Goal: Task Accomplishment & Management: Use online tool/utility

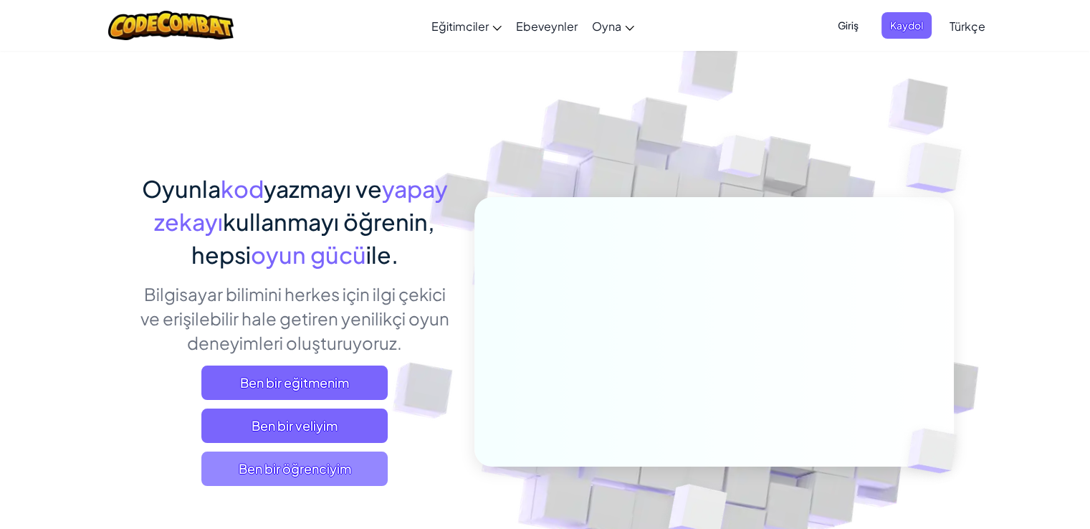
click at [307, 466] on span "Ben bir öğrenciyim" at bounding box center [294, 468] width 186 height 34
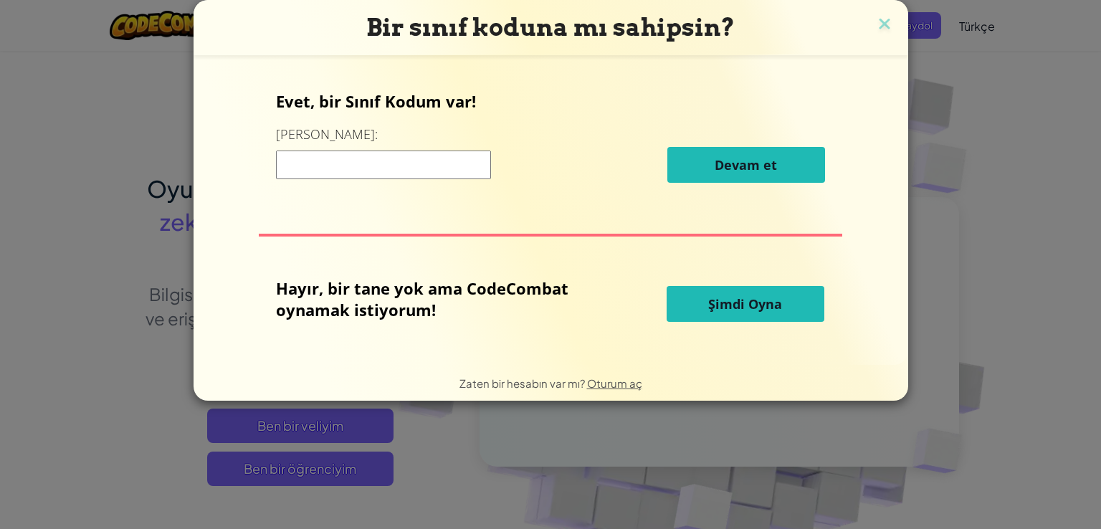
click at [349, 167] on input at bounding box center [383, 164] width 215 height 29
click at [760, 308] on span "Şimdi Oyna" at bounding box center [745, 303] width 74 height 17
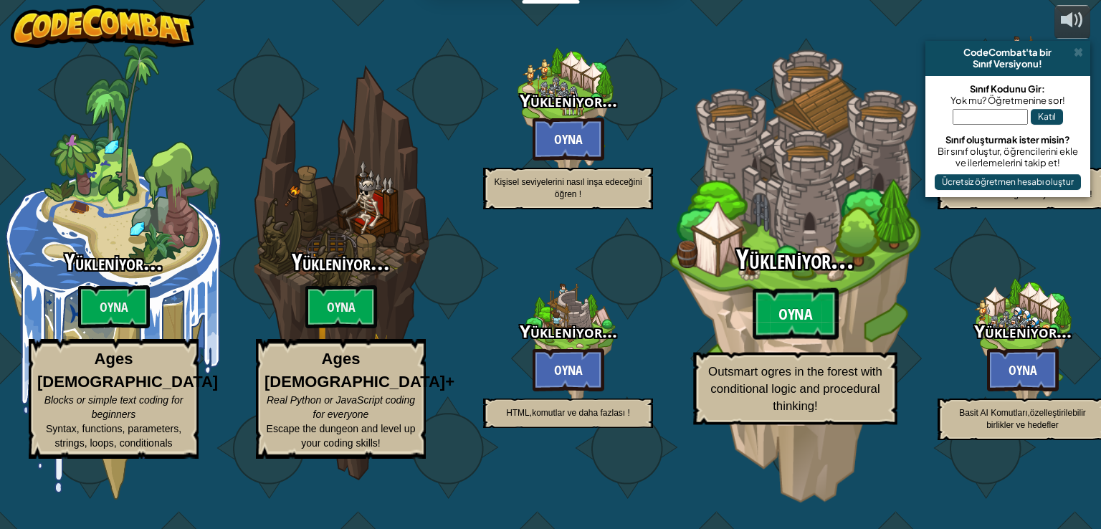
select select "tr"
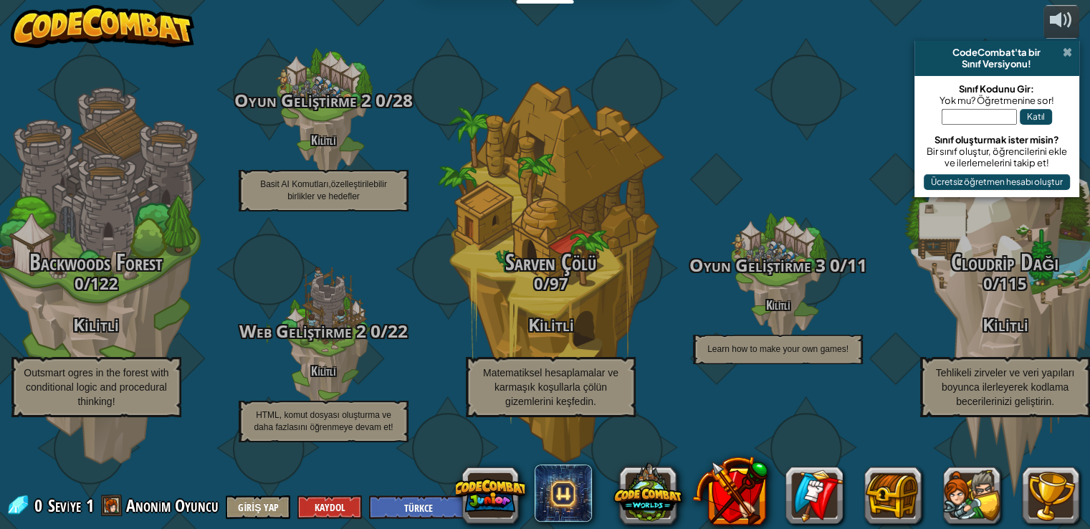
click at [1067, 49] on span at bounding box center [1067, 52] width 9 height 11
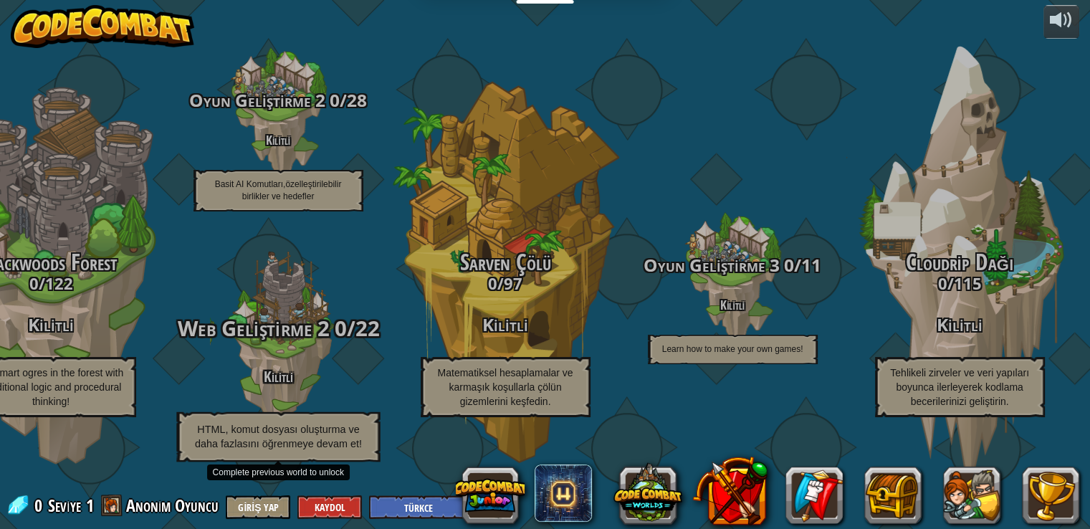
drag, startPoint x: 161, startPoint y: 363, endPoint x: 251, endPoint y: 356, distance: 90.5
click at [162, 362] on div "CodeCombat Junior 0 / 172 Oyna Ages [DEMOGRAPHIC_DATA] Blocks or simple text co…" at bounding box center [173, 264] width 1834 height 529
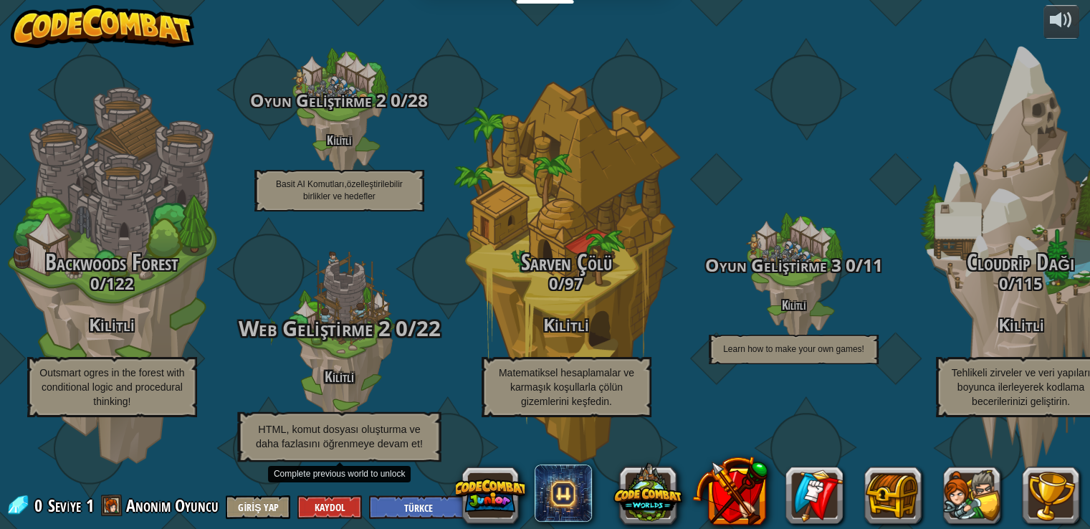
click at [332, 343] on span "Web Geliştirme 2" at bounding box center [314, 328] width 152 height 29
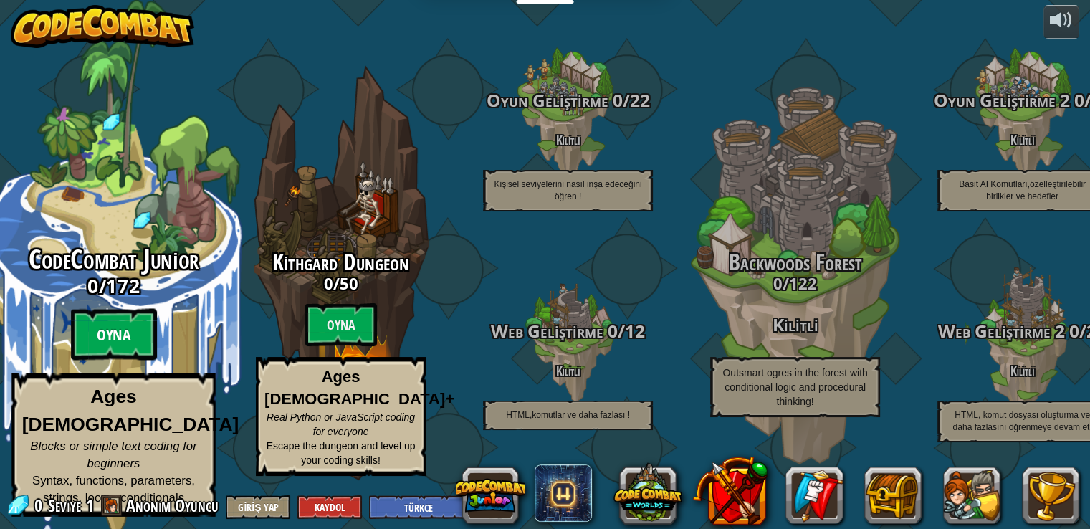
click at [125, 339] on btn "Oyna" at bounding box center [114, 335] width 86 height 52
select select "tr"
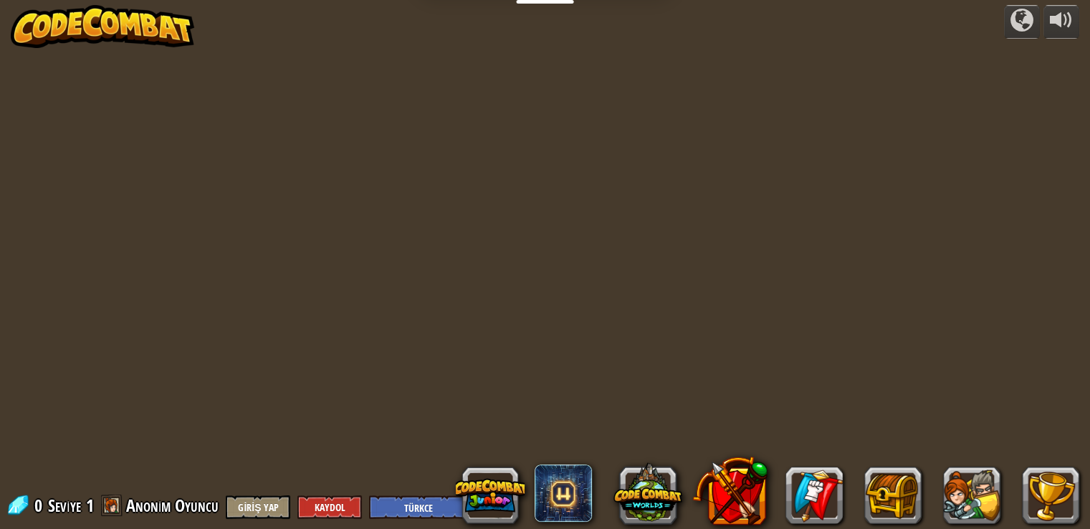
select select "tr"
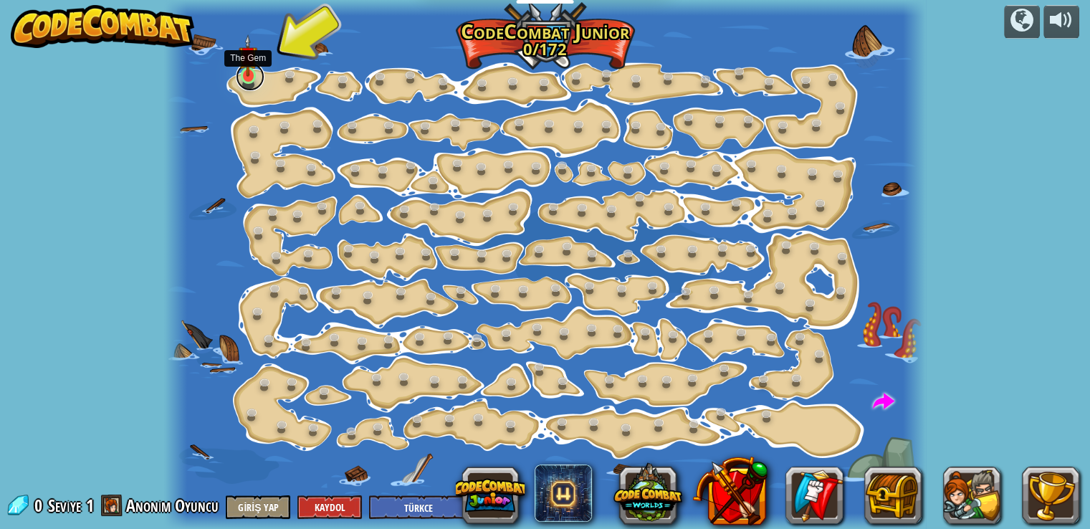
click at [256, 81] on link at bounding box center [250, 76] width 29 height 29
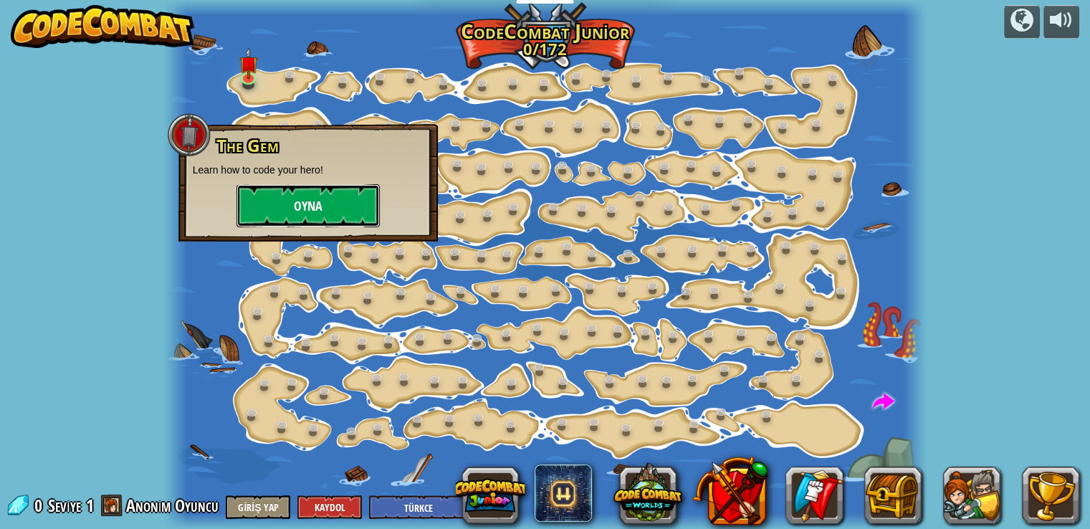
click at [314, 204] on button "Oyna" at bounding box center [307, 205] width 143 height 43
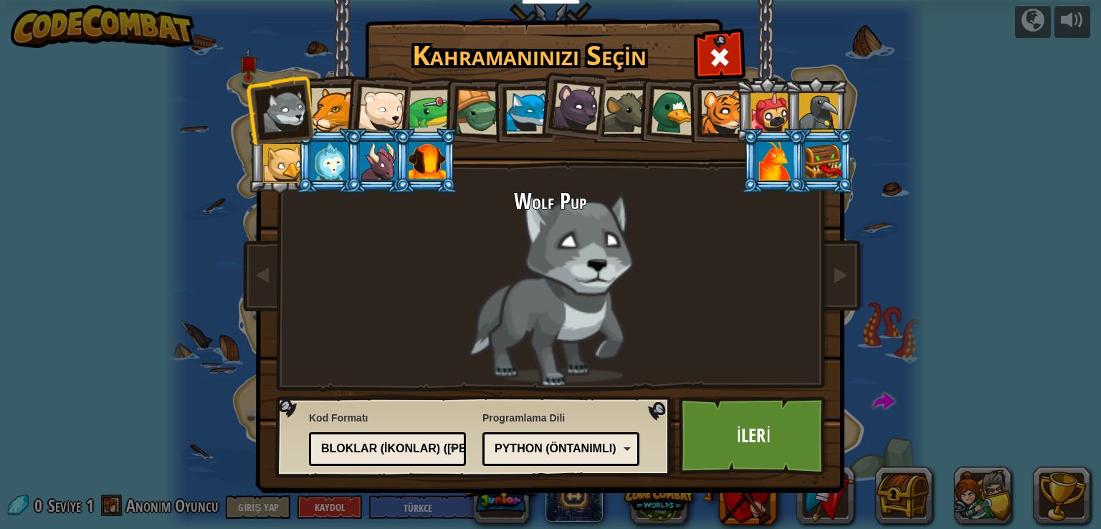
click at [315, 100] on div at bounding box center [333, 110] width 44 height 44
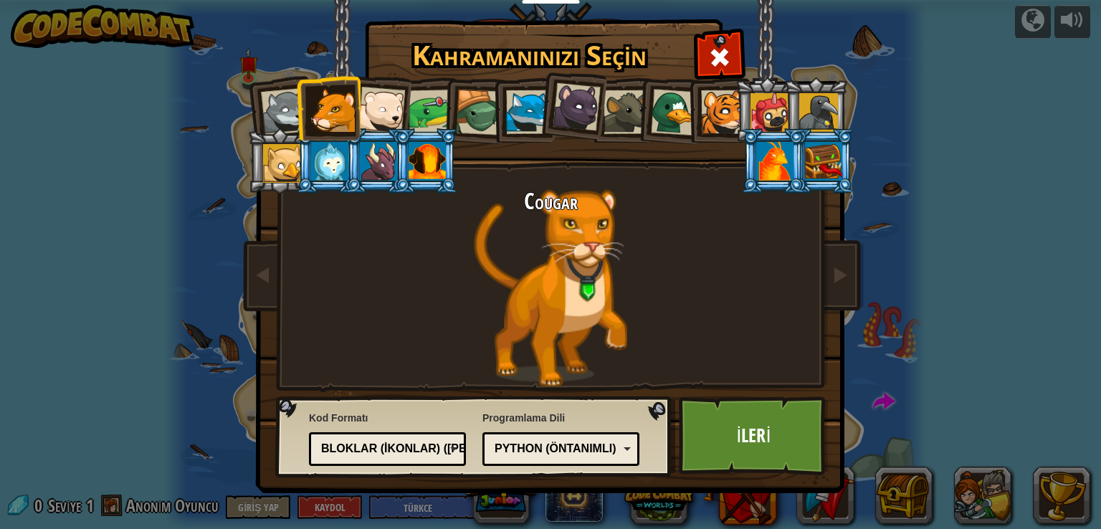
click at [370, 105] on div at bounding box center [381, 110] width 47 height 47
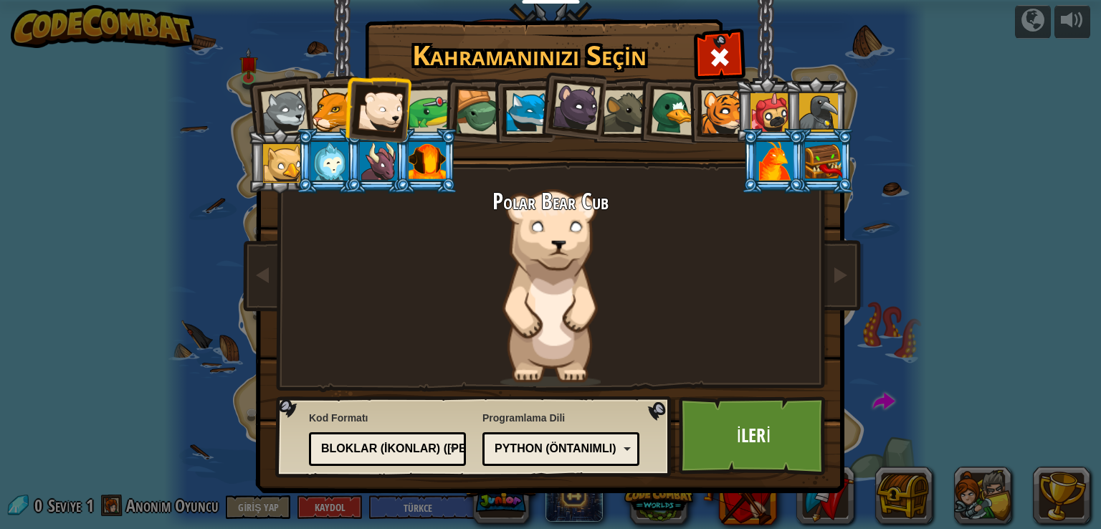
click at [419, 107] on div at bounding box center [430, 112] width 44 height 44
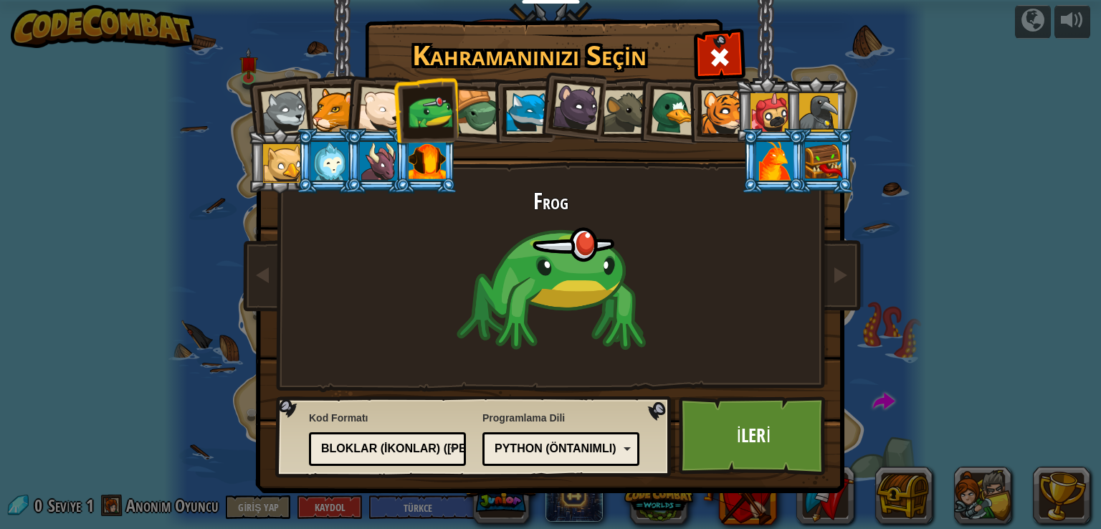
click at [464, 113] on div at bounding box center [479, 113] width 46 height 46
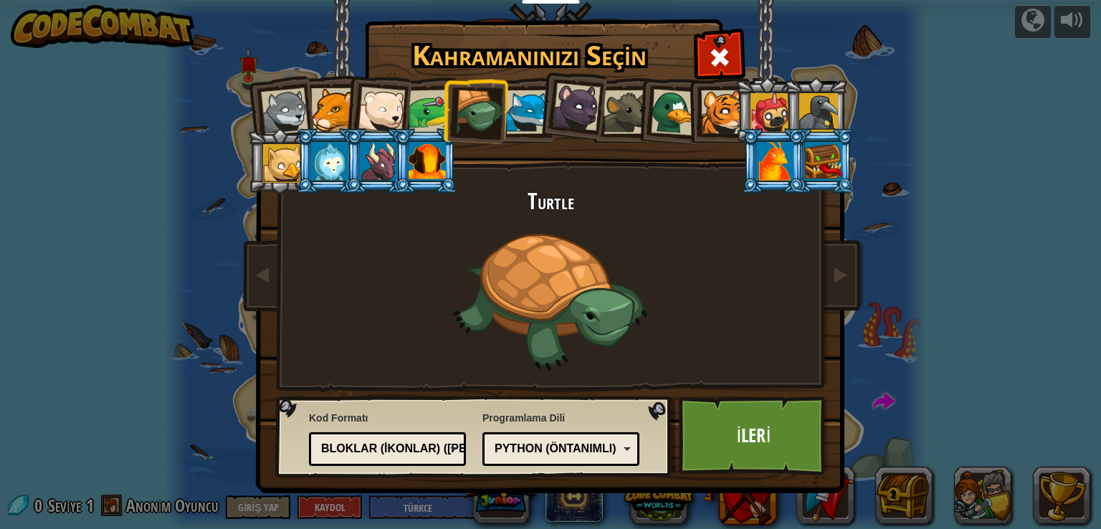
click at [758, 113] on div at bounding box center [769, 112] width 39 height 39
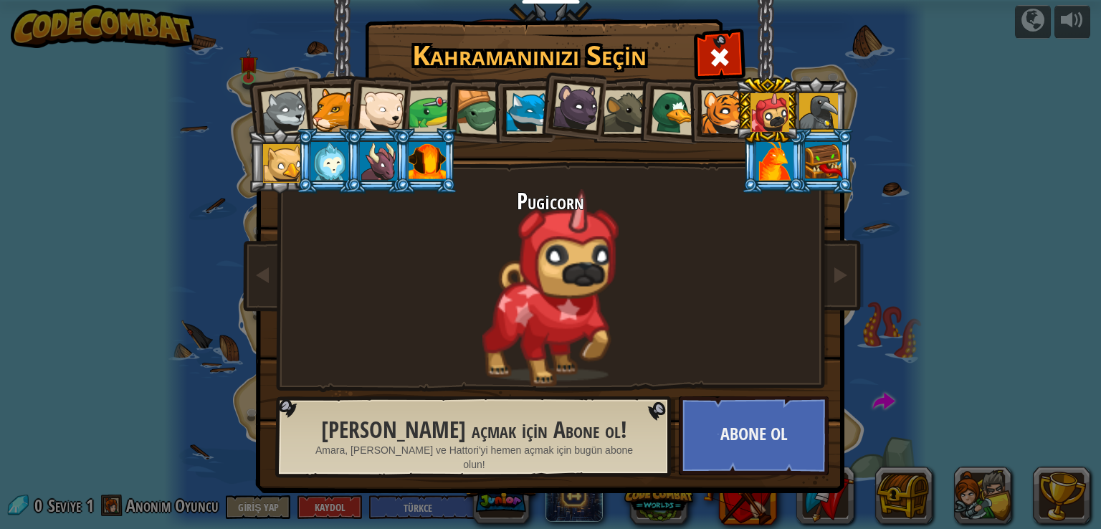
click at [732, 108] on div at bounding box center [723, 112] width 44 height 44
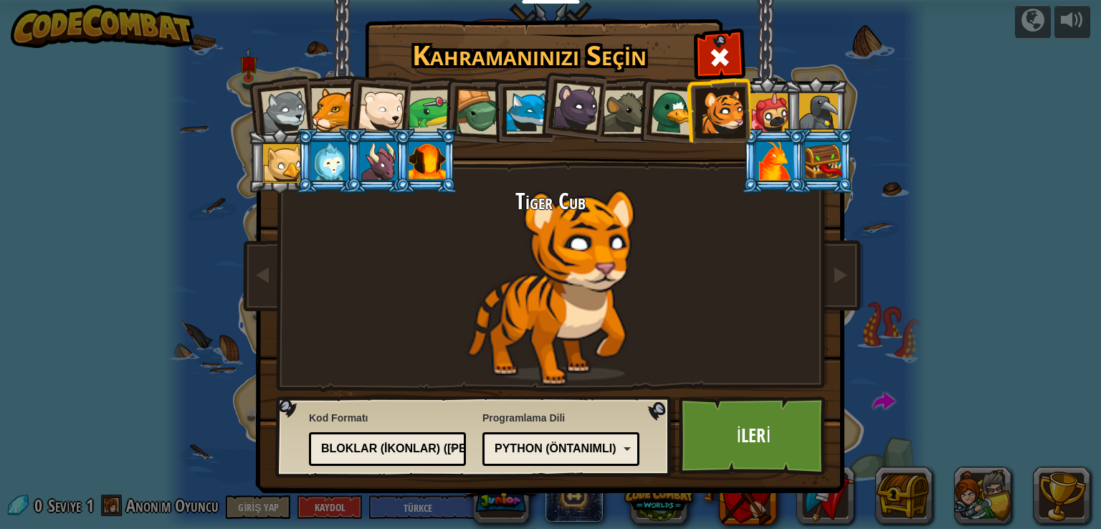
click at [284, 146] on div at bounding box center [282, 163] width 39 height 39
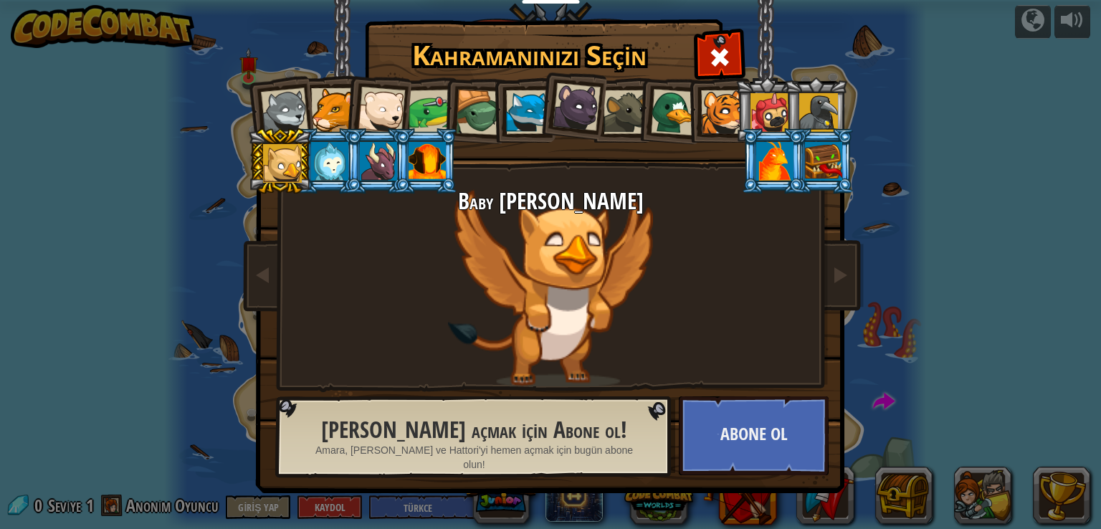
click at [344, 107] on li at bounding box center [377, 107] width 70 height 70
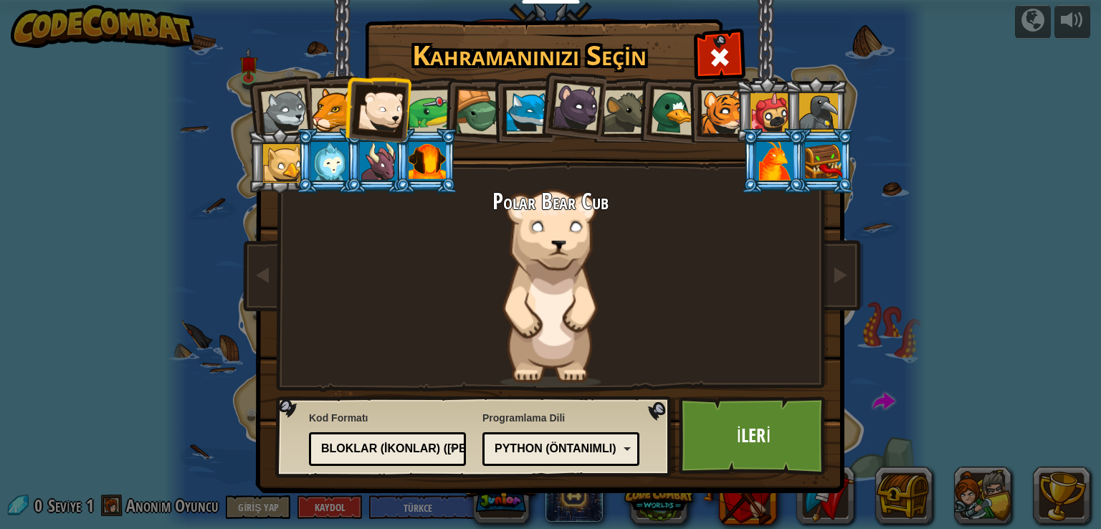
click at [292, 103] on div at bounding box center [284, 111] width 47 height 47
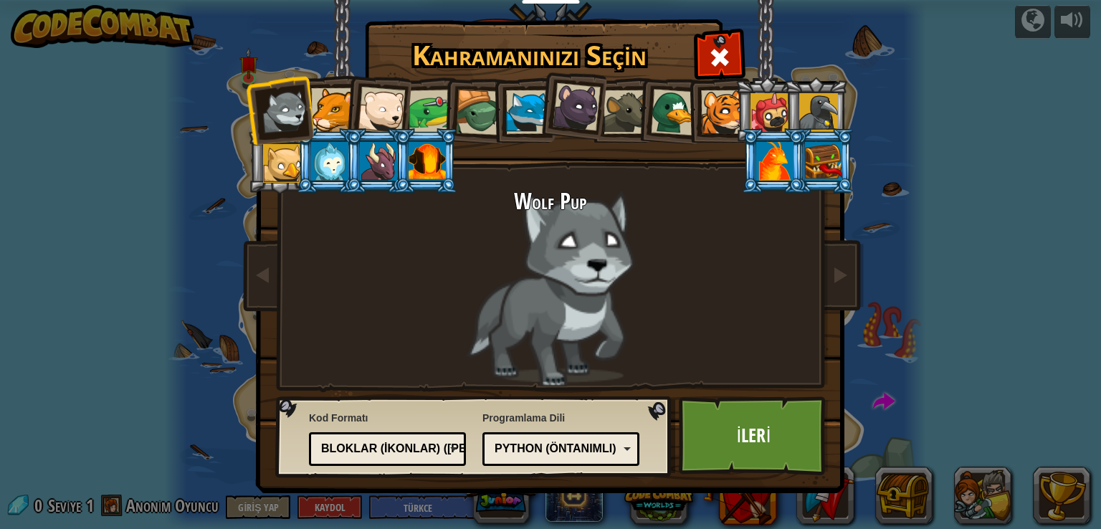
click at [317, 103] on div at bounding box center [333, 110] width 44 height 44
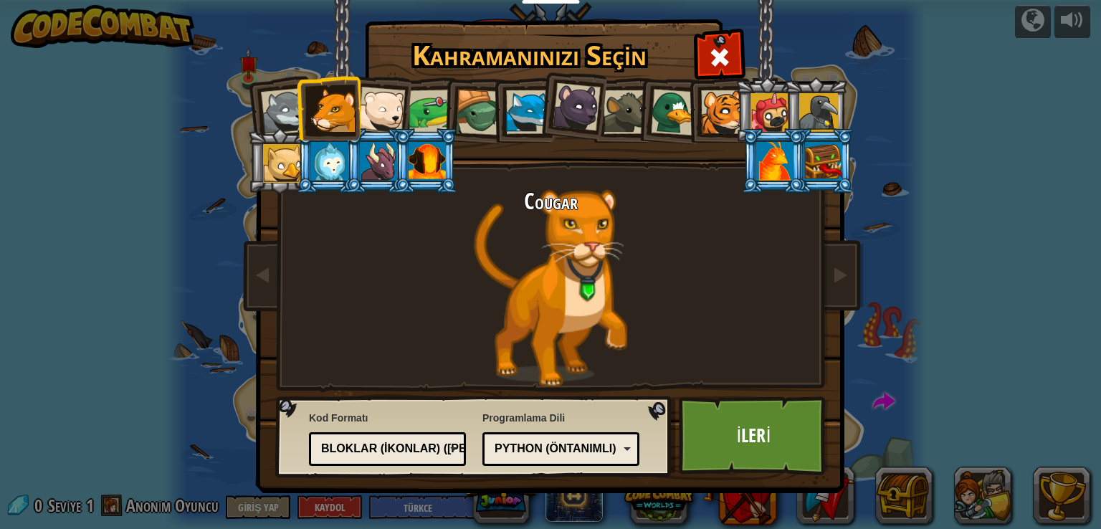
click at [570, 117] on div at bounding box center [577, 107] width 48 height 48
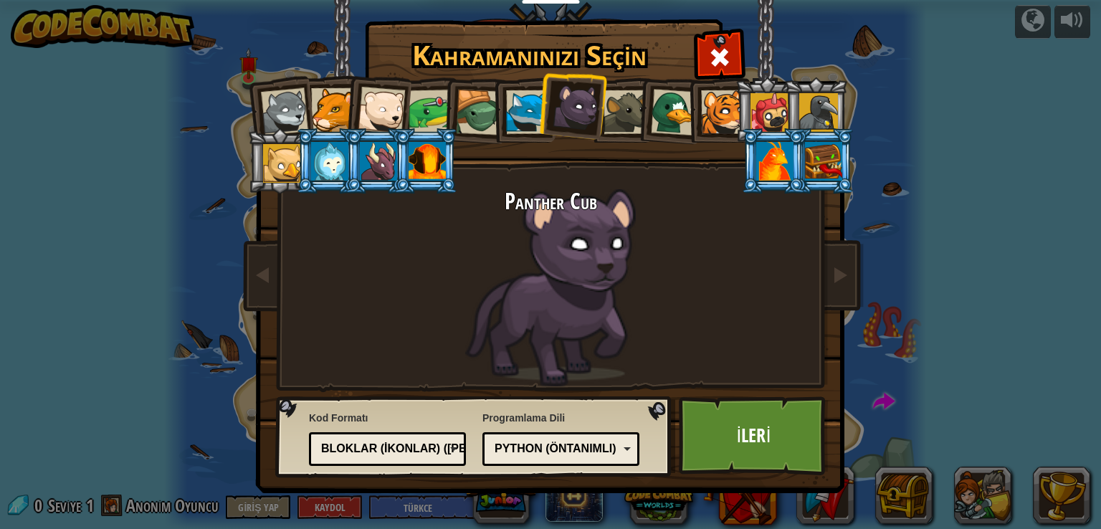
click at [582, 448] on div "Python (Öntanımlı)" at bounding box center [556, 449] width 124 height 16
click at [556, 451] on div "JavaScript" at bounding box center [556, 449] width 124 height 16
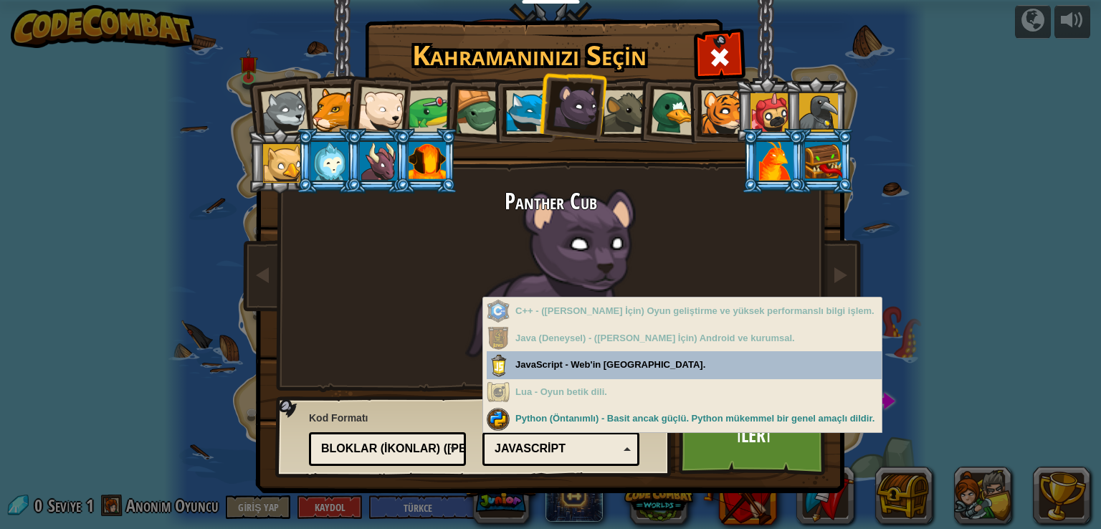
click at [596, 23] on div "Kahramanınızı Seçin 0 Wolf Pup Cougar Polar Bear Cub Frog Turtle Blue Fox Panth…" at bounding box center [551, 21] width 588 height 1
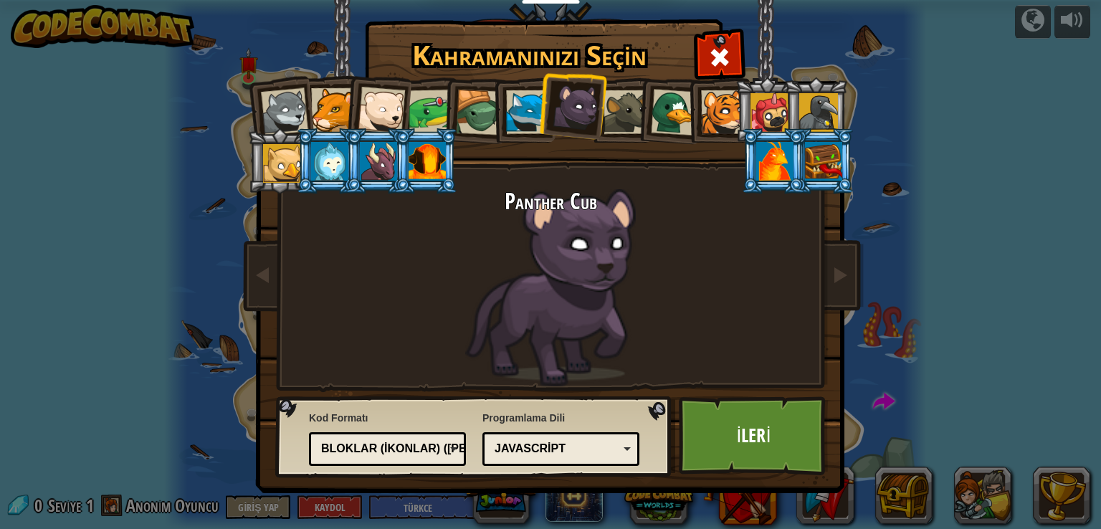
click at [406, 449] on div "Bloklar (ikonlar) ([PERSON_NAME])" at bounding box center [383, 449] width 124 height 16
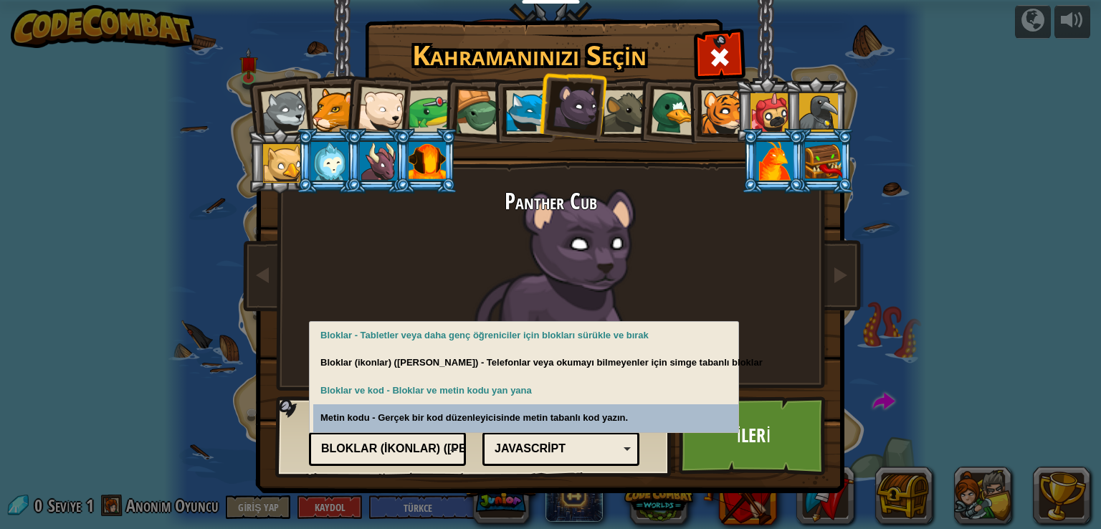
click at [446, 464] on div "Metin kodu Bloklar ve kod Bloklar Bloklar (ikonlar) ([PERSON_NAME]) Bloklar (ik…" at bounding box center [387, 449] width 157 height 34
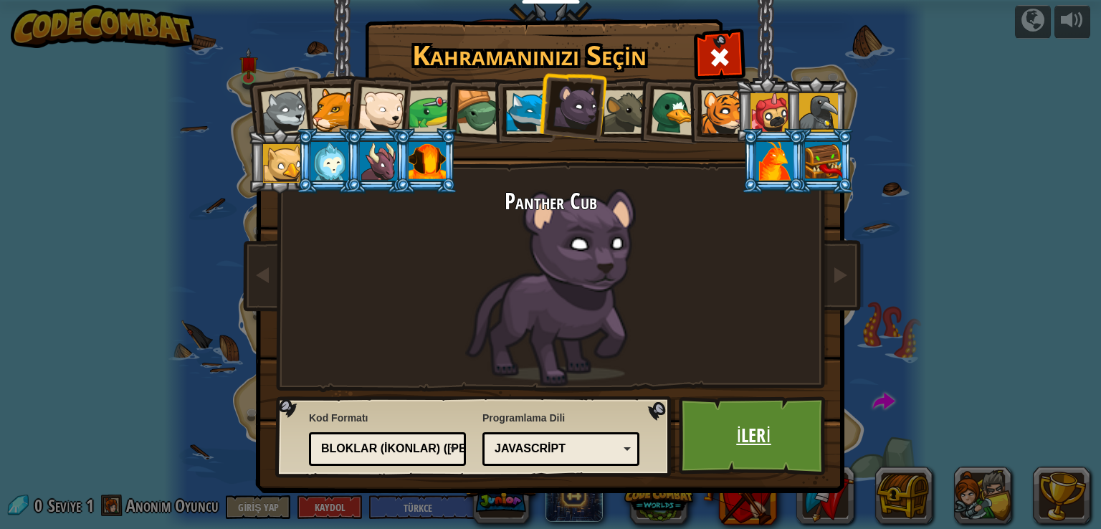
click at [765, 442] on link "İleri" at bounding box center [754, 435] width 150 height 79
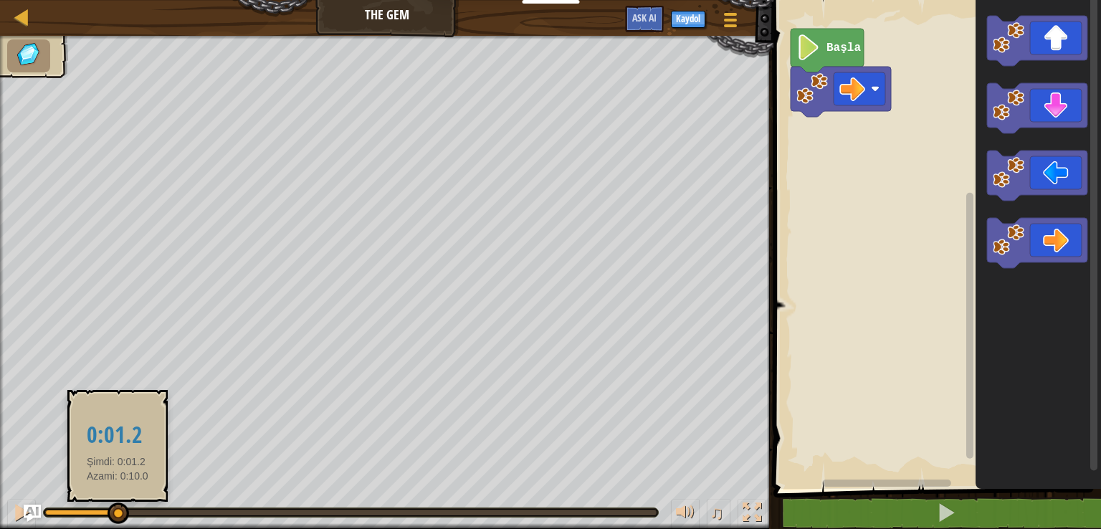
drag, startPoint x: 52, startPoint y: 513, endPoint x: 118, endPoint y: 507, distance: 65.5
click at [118, 508] on div at bounding box center [117, 512] width 21 height 21
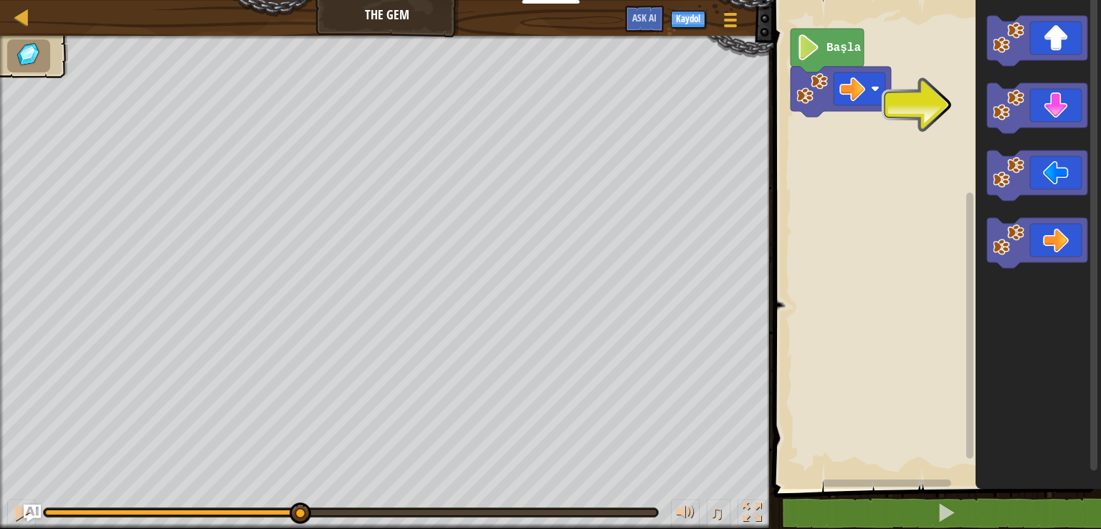
drag, startPoint x: 120, startPoint y: 511, endPoint x: 298, endPoint y: 534, distance: 179.9
click at [298, 0] on html "Eğitimciler Ücretsiz Hesap Oluştur Okul ve İlçe Çözümleri Öğretmen Araç Seti Ön…" at bounding box center [550, 0] width 1101 height 0
click at [1058, 118] on icon "Blockly Çalışma Alanı" at bounding box center [1037, 108] width 100 height 50
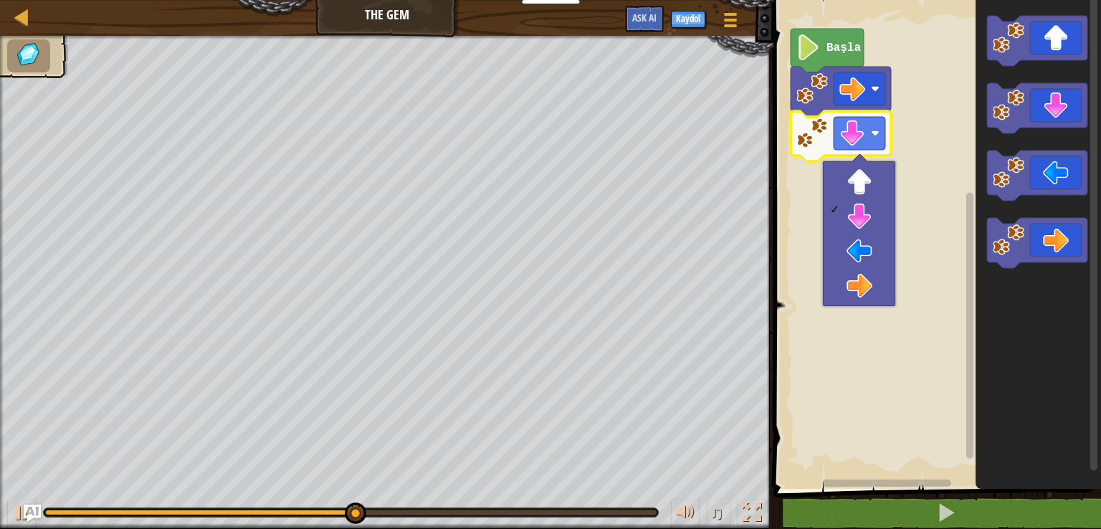
click at [934, 123] on rect "Blockly Çalışma Alanı" at bounding box center [935, 241] width 332 height 496
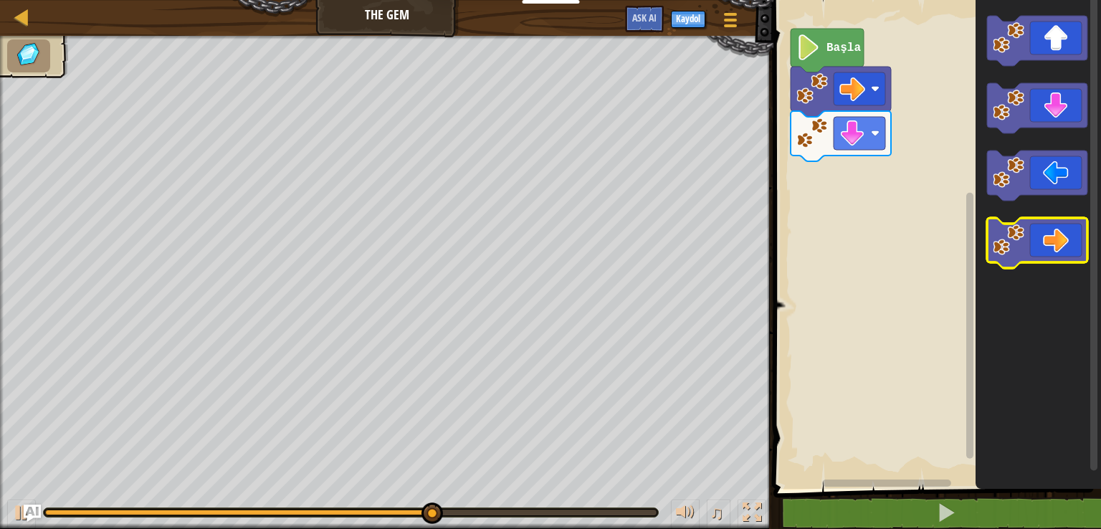
click at [1052, 250] on icon "Blockly Çalışma Alanı" at bounding box center [1037, 243] width 100 height 50
